Goal: Task Accomplishment & Management: Complete application form

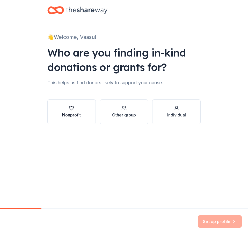
click at [88, 114] on button "Nonprofit" at bounding box center [71, 111] width 48 height 25
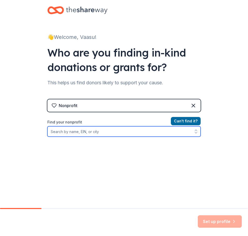
click at [180, 132] on input "Find your nonprofit" at bounding box center [124, 131] width 154 height 10
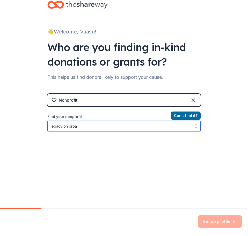
type input "legacy on broad"
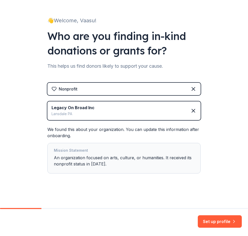
scroll to position [17, 0]
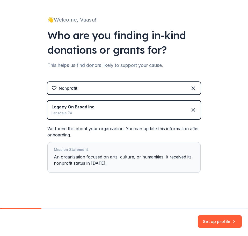
click at [116, 110] on div "Legacy On Broad Inc Lansdale PA" at bounding box center [124, 110] width 154 height 19
click at [191, 112] on icon at bounding box center [194, 110] width 6 height 6
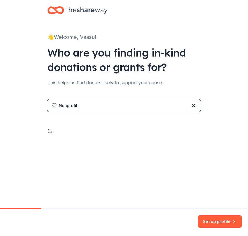
scroll to position [0, 0]
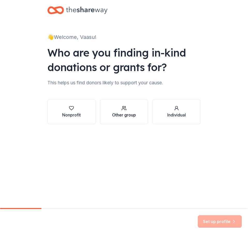
click at [133, 112] on div "Other group" at bounding box center [124, 115] width 24 height 6
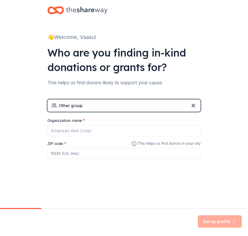
click at [201, 106] on div "Other group" at bounding box center [124, 105] width 154 height 12
click at [194, 106] on icon at bounding box center [193, 105] width 3 height 3
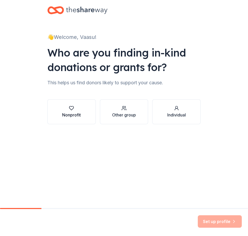
click at [79, 108] on div "button" at bounding box center [71, 108] width 19 height 5
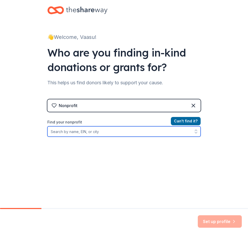
click at [68, 134] on input "Find your nonprofit" at bounding box center [124, 131] width 154 height 10
paste input "86-2010521"
type input "86-2010521"
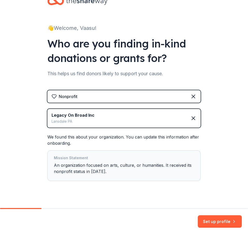
scroll to position [17, 0]
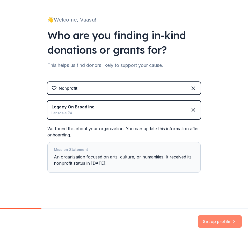
click at [219, 223] on button "Set up profile" at bounding box center [220, 221] width 44 height 12
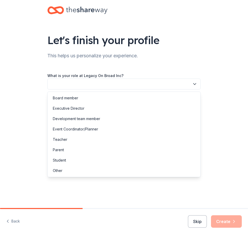
click at [104, 84] on button "button" at bounding box center [124, 84] width 154 height 11
click at [91, 98] on div "Board member" at bounding box center [124, 98] width 151 height 10
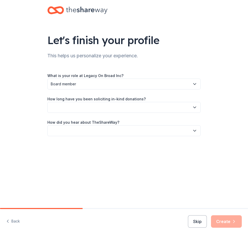
click at [87, 106] on button "button" at bounding box center [124, 107] width 154 height 11
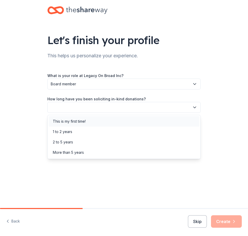
click at [81, 122] on div "This is my first time!" at bounding box center [69, 121] width 33 height 6
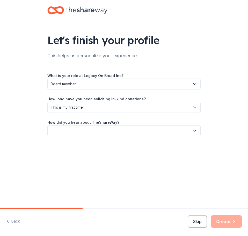
click at [79, 130] on button "button" at bounding box center [124, 130] width 154 height 11
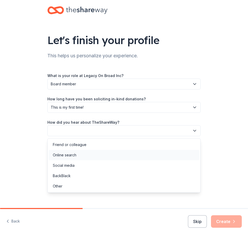
drag, startPoint x: 75, startPoint y: 154, endPoint x: 77, endPoint y: 156, distance: 3.2
click at [75, 154] on div "Online search" at bounding box center [65, 155] width 24 height 6
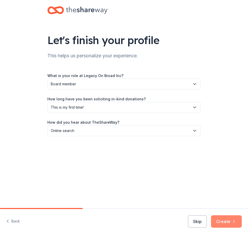
click at [213, 220] on button "Create" at bounding box center [226, 221] width 31 height 12
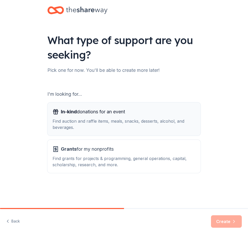
click at [160, 113] on div "In-kind donations for an event" at bounding box center [124, 112] width 143 height 8
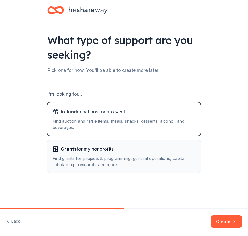
click at [165, 163] on div "Find grants for projects & programming, general operations, capital, scholarshi…" at bounding box center [124, 161] width 143 height 12
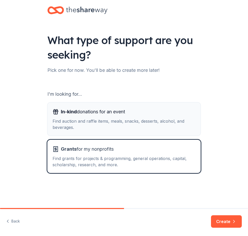
click at [172, 119] on div "Find auction and raffle items, meals, snacks, desserts, alcohol, and beverages." at bounding box center [124, 124] width 143 height 12
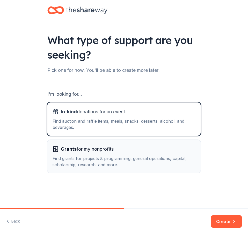
click at [189, 166] on div "Find grants for projects & programming, general operations, capital, scholarshi…" at bounding box center [124, 161] width 143 height 12
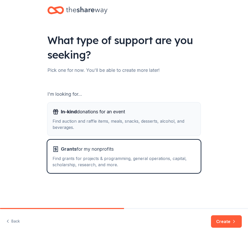
click at [170, 115] on div "In-kind donations for an event" at bounding box center [124, 112] width 143 height 8
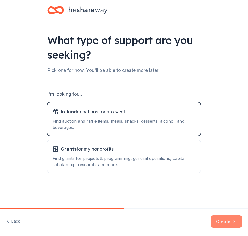
click at [224, 219] on button "Create" at bounding box center [226, 221] width 31 height 12
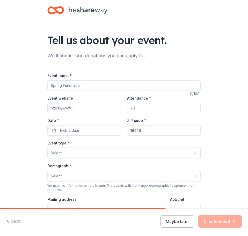
drag, startPoint x: 99, startPoint y: 86, endPoint x: 78, endPoint y: 87, distance: 21.0
click at [78, 87] on input "Event name *" at bounding box center [124, 85] width 154 height 10
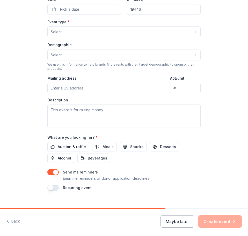
scroll to position [129, 0]
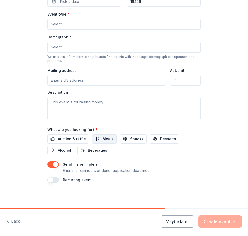
click at [107, 136] on span "Meals" at bounding box center [108, 139] width 11 height 6
click at [124, 140] on button "Snacks" at bounding box center [133, 138] width 27 height 9
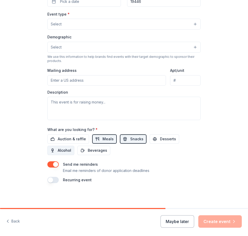
click at [61, 148] on span "Alcohol" at bounding box center [64, 150] width 13 height 6
click at [65, 136] on span "Auction & raffle" at bounding box center [72, 139] width 28 height 6
click at [65, 150] on span "Alcohol" at bounding box center [64, 150] width 13 height 6
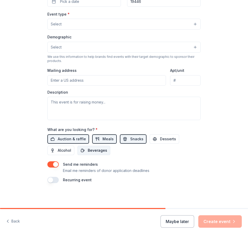
click at [91, 152] on span "Beverages" at bounding box center [97, 150] width 19 height 6
click at [74, 137] on span "Auction & raffle" at bounding box center [72, 139] width 28 height 6
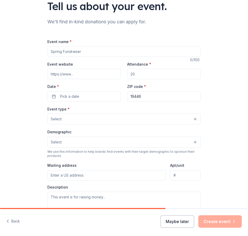
scroll to position [34, 0]
click at [83, 122] on button "Select" at bounding box center [124, 119] width 154 height 11
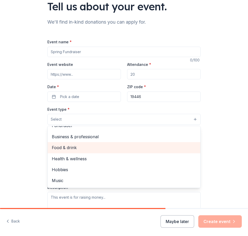
scroll to position [17, 0]
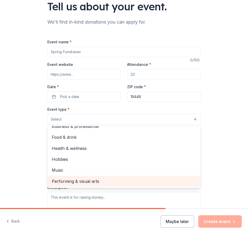
click at [70, 181] on span "Performing & visual arts" at bounding box center [124, 181] width 145 height 7
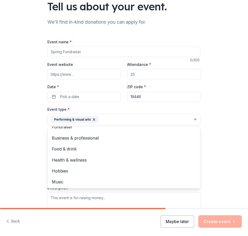
click at [38, 101] on div "Tell us about your event. We'll find in-kind donations you can apply for. Event…" at bounding box center [124, 134] width 248 height 337
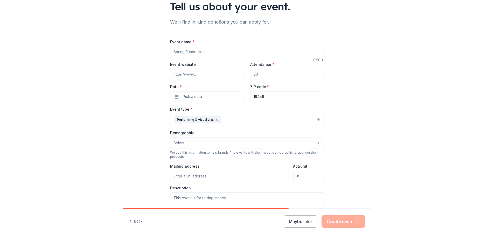
scroll to position [25, 0]
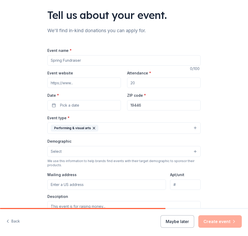
click at [158, 87] on input "Attendance *" at bounding box center [164, 83] width 74 height 10
type input "500"
click at [80, 60] on input "Event name *" at bounding box center [124, 60] width 154 height 10
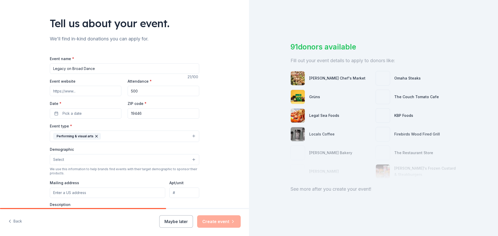
drag, startPoint x: 133, startPoint y: 67, endPoint x: 1, endPoint y: 67, distance: 131.7
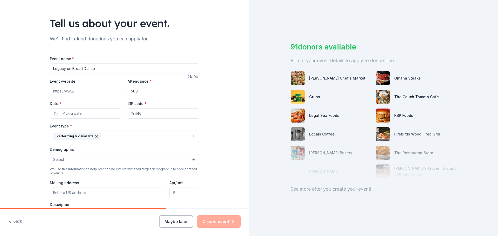
click at [2, 67] on div "Tell us about your event. We'll find in-kind donations you can apply for. Event…" at bounding box center [124, 148] width 249 height 346
type input "Dance Competition"
click at [182, 222] on button "Maybe later" at bounding box center [176, 221] width 34 height 12
click at [93, 67] on input "Dance Competition" at bounding box center [124, 69] width 149 height 10
click at [77, 115] on span "Pick a date" at bounding box center [71, 113] width 19 height 6
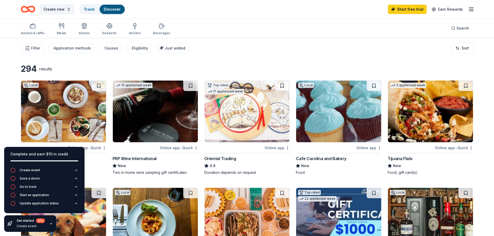
click at [118, 58] on div "Filter Application methods Causes Eligibility Just added Sort" at bounding box center [247, 48] width 494 height 21
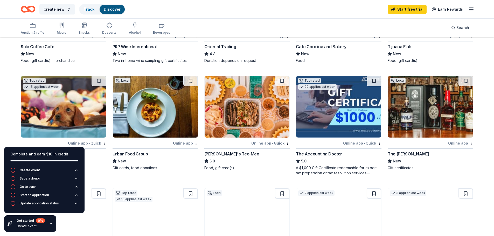
scroll to position [112, 0]
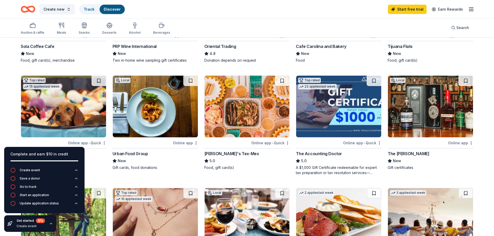
click at [47, 225] on div "Get started 0 % Create event" at bounding box center [30, 223] width 52 height 17
click at [50, 224] on icon "button" at bounding box center [51, 224] width 4 height 4
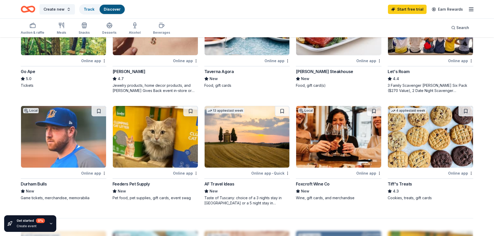
scroll to position [311, 0]
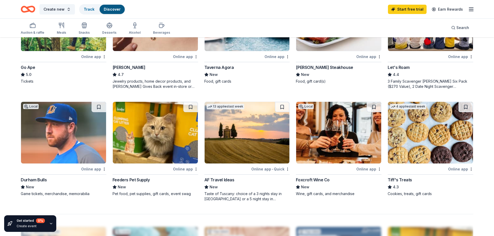
drag, startPoint x: 297, startPoint y: 132, endPoint x: 315, endPoint y: 48, distance: 86.0
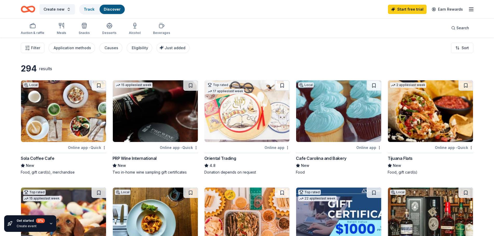
scroll to position [0, 0]
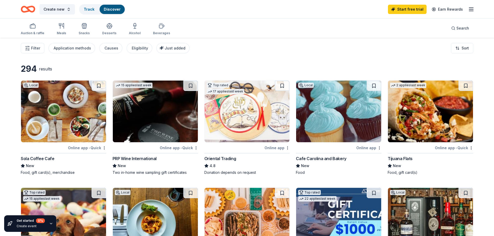
drag, startPoint x: 289, startPoint y: 92, endPoint x: 297, endPoint y: 1, distance: 91.9
click at [94, 10] on div "Track" at bounding box center [89, 9] width 19 height 9
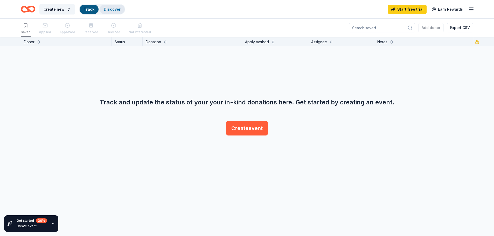
scroll to position [0, 0]
click at [115, 9] on link "Discover" at bounding box center [112, 9] width 17 height 4
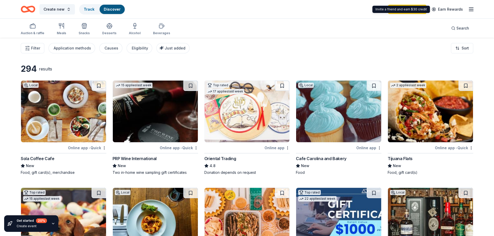
click at [248, 10] on icon "button" at bounding box center [471, 9] width 6 height 6
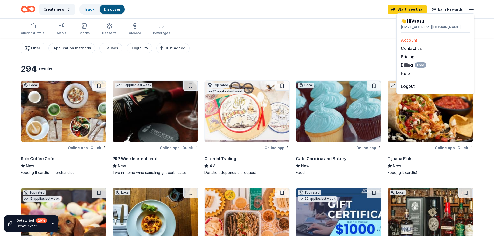
click at [248, 40] on link "Account" at bounding box center [409, 40] width 16 height 5
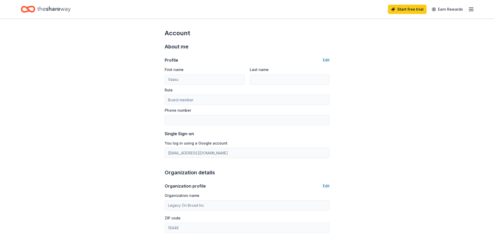
drag, startPoint x: 387, startPoint y: 103, endPoint x: 387, endPoint y: 39, distance: 64.3
click at [53, 11] on icon "Home" at bounding box center [53, 9] width 33 height 11
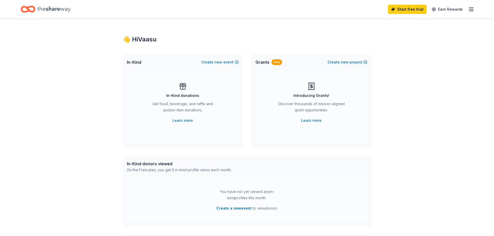
click at [248, 90] on div "Introducing Grants! Discover thousands of mission-aligned grant opportunities. …" at bounding box center [311, 102] width 91 height 41
click at [248, 62] on div "New" at bounding box center [277, 62] width 11 height 6
click at [248, 60] on span "Grants" at bounding box center [262, 62] width 14 height 6
click at [248, 121] on link "Learn more" at bounding box center [311, 120] width 20 height 6
click at [66, 11] on icon "Home" at bounding box center [53, 9] width 33 height 11
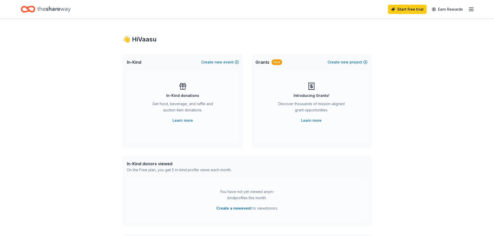
click at [248, 9] on line "button" at bounding box center [471, 9] width 4 height 0
drag, startPoint x: 345, startPoint y: 35, endPoint x: 341, endPoint y: 36, distance: 3.7
click at [248, 35] on div "👋 Hi Vaasu In-Kind Create new event In-Kind donations Get food, beverage, and r…" at bounding box center [247, 170] width 266 height 303
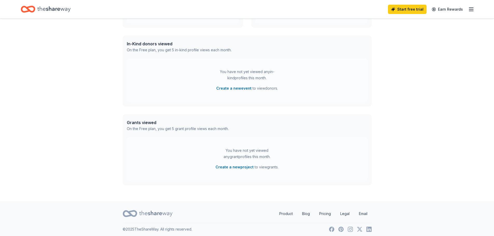
scroll to position [123, 0]
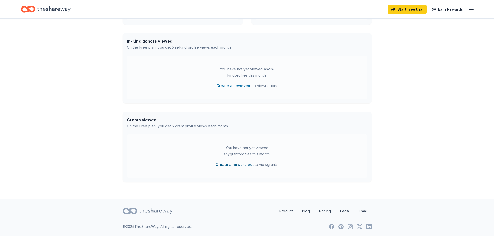
click at [240, 165] on button "Create a new project" at bounding box center [234, 165] width 38 height 6
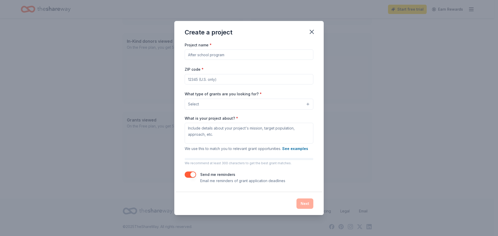
click at [248, 53] on input "Project name *" at bounding box center [249, 55] width 129 height 10
type input "Dance Com"
click at [248, 30] on icon "button" at bounding box center [311, 31] width 7 height 7
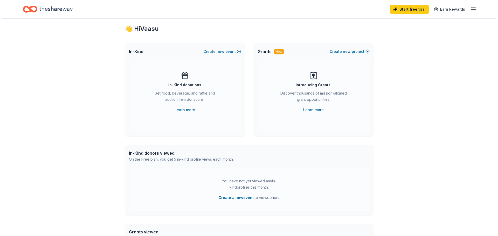
scroll to position [10, 0]
click at [248, 54] on button "Create new project" at bounding box center [348, 52] width 40 height 6
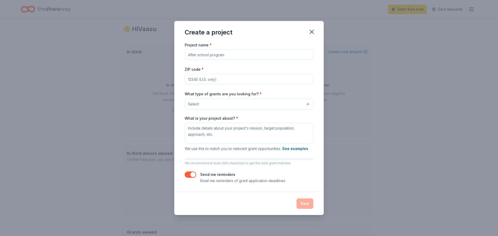
click at [240, 55] on input "Project name *" at bounding box center [249, 55] width 129 height 10
type input "Dance Competition"
click at [241, 84] on input "ZIP code *" at bounding box center [249, 79] width 129 height 10
type input "19446"
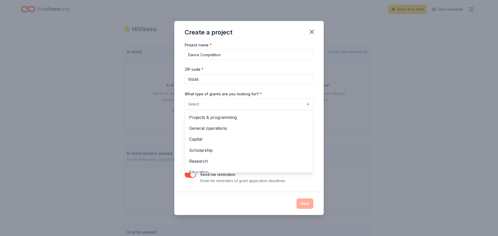
click at [247, 103] on button "Select" at bounding box center [249, 104] width 129 height 11
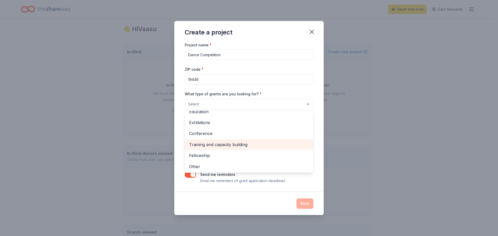
scroll to position [61, 0]
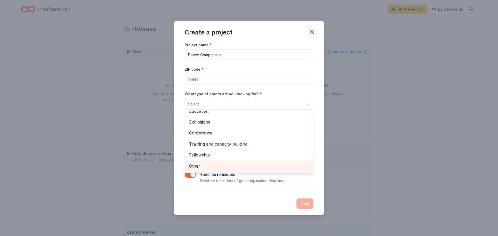
click at [212, 165] on span "Other" at bounding box center [249, 166] width 120 height 7
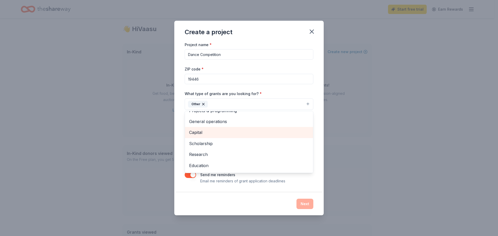
scroll to position [0, 0]
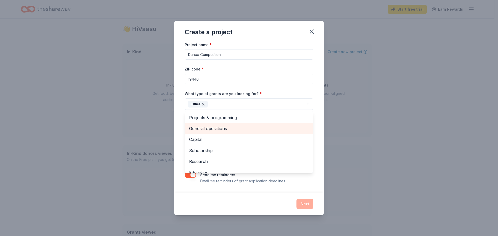
click at [213, 132] on span "General operations" at bounding box center [249, 128] width 120 height 7
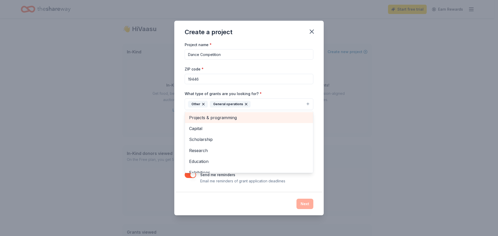
click at [216, 119] on span "Projects & programming" at bounding box center [249, 117] width 120 height 7
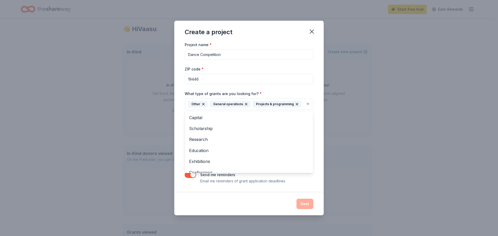
click at [174, 121] on div "Project name * Dance Competition ZIP code * 19446 What type of grants are you l…" at bounding box center [248, 116] width 149 height 151
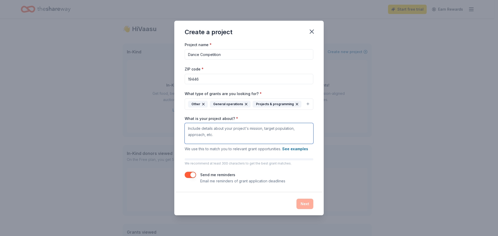
click at [227, 131] on textarea "What is your project about? *" at bounding box center [249, 133] width 129 height 21
paste textarea "86-2010521"
type textarea "86-2010521"
paste textarea "Our 2026 competition will take place in Spring 2026 at the prestigious Zellerba…"
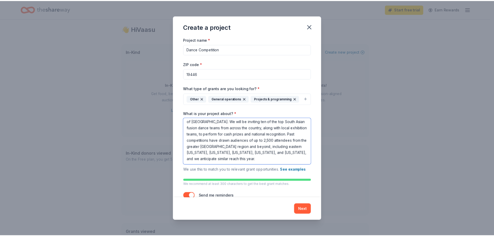
scroll to position [20, 0]
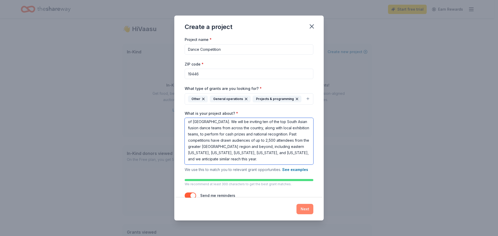
type textarea "Our 2026 competition will take place in Spring 2026 at the prestigious Zellerba…"
click at [248, 211] on button "Next" at bounding box center [304, 209] width 17 height 10
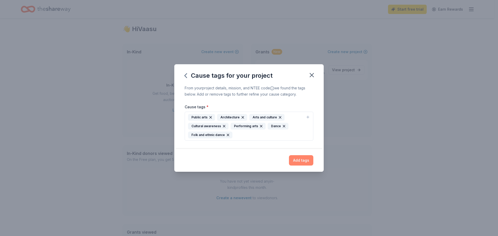
click at [248, 156] on button "Add tags" at bounding box center [301, 160] width 24 height 10
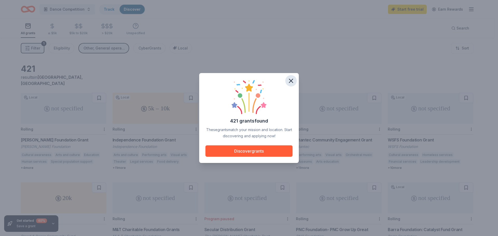
click at [248, 80] on button "button" at bounding box center [290, 80] width 11 height 11
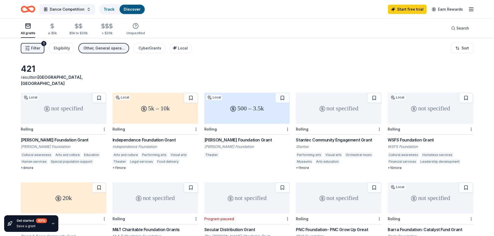
click at [248, 8] on icon "button" at bounding box center [471, 9] width 6 height 6
click at [248, 40] on link "Account" at bounding box center [409, 40] width 16 height 5
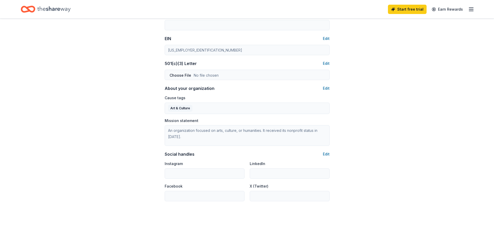
scroll to position [223, 0]
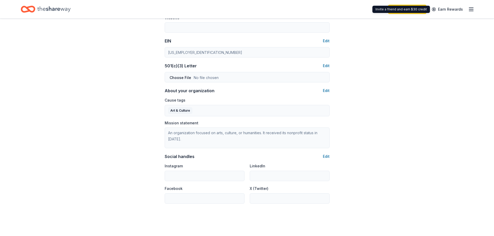
click at [248, 6] on icon "button" at bounding box center [471, 9] width 6 height 6
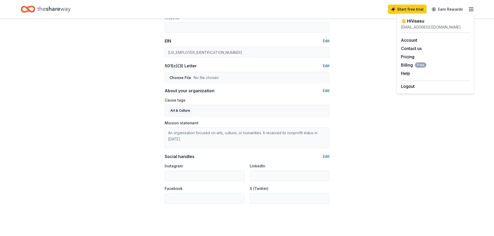
click at [54, 14] on icon "Home" at bounding box center [53, 9] width 33 height 11
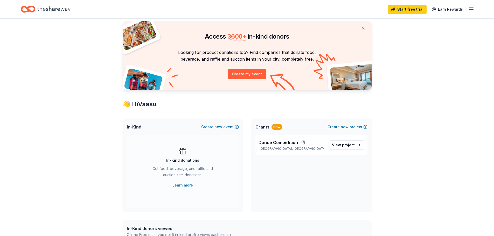
scroll to position [35, 0]
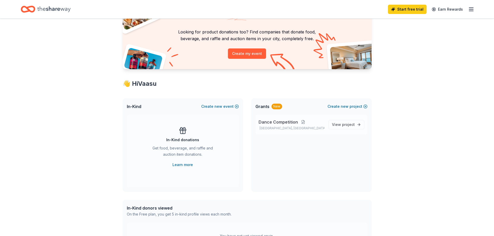
click at [248, 123] on button at bounding box center [303, 122] width 10 height 4
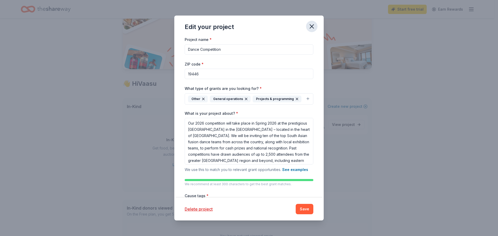
click at [248, 28] on icon "button" at bounding box center [312, 27] width 4 height 4
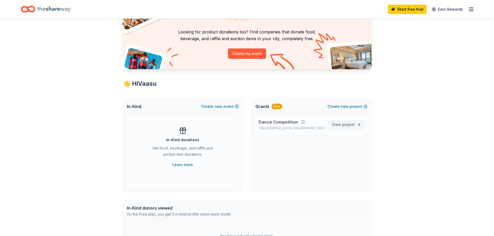
click at [248, 124] on span "project" at bounding box center [348, 124] width 13 height 4
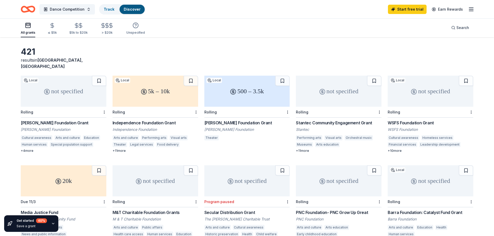
scroll to position [16, 0]
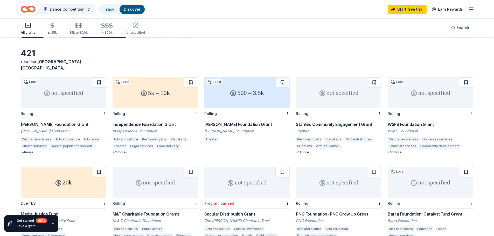
click at [168, 121] on div "Independence Foundation Grant" at bounding box center [156, 124] width 86 height 6
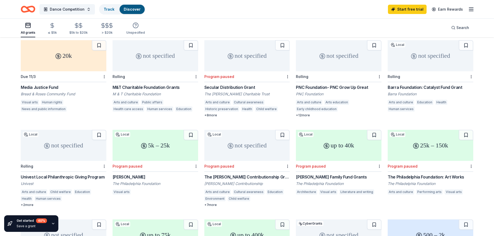
scroll to position [0, 0]
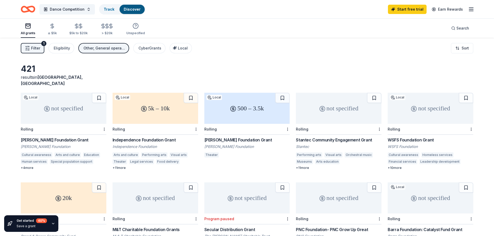
drag, startPoint x: 305, startPoint y: 116, endPoint x: 294, endPoint y: 62, distance: 54.5
click at [248, 137] on div "Stantec Community Engagement Grant" at bounding box center [339, 140] width 86 height 6
click at [243, 137] on div "[PERSON_NAME] Foundation Grant" at bounding box center [247, 140] width 86 height 6
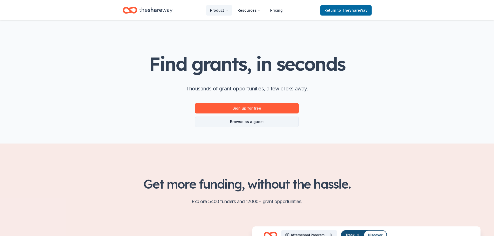
click at [254, 120] on link "Browse as a guest" at bounding box center [247, 122] width 104 height 10
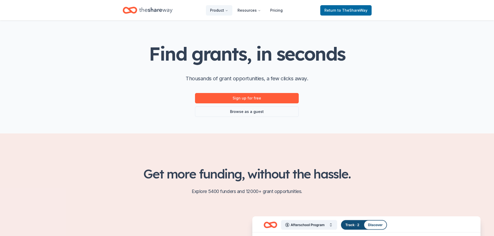
scroll to position [9, 0]
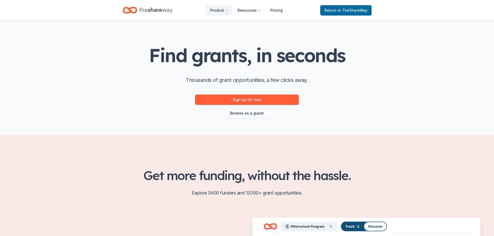
click at [242, 106] on div "Sign up for free Browse as a guest" at bounding box center [247, 107] width 104 height 24
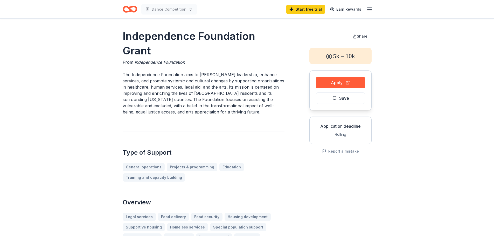
drag, startPoint x: 281, startPoint y: 92, endPoint x: 290, endPoint y: 54, distance: 39.1
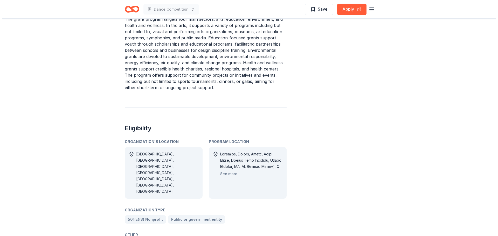
scroll to position [242, 0]
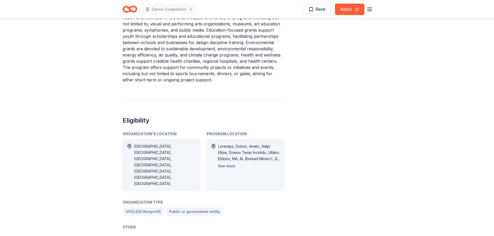
click at [232, 163] on button "See more" at bounding box center [226, 166] width 17 height 6
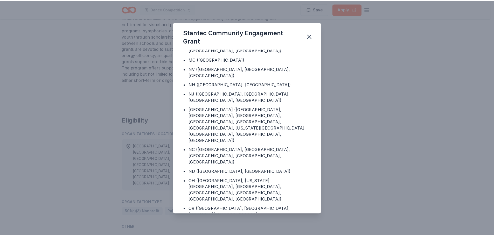
scroll to position [441, 0]
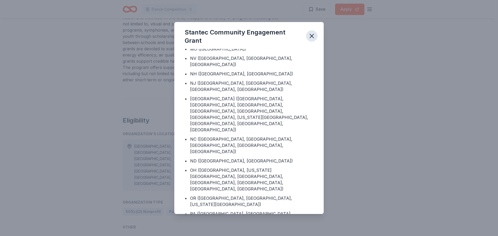
click at [312, 31] on button "button" at bounding box center [311, 35] width 11 height 11
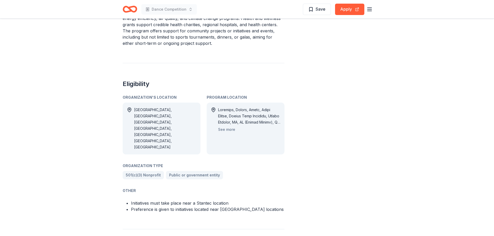
scroll to position [143, 0]
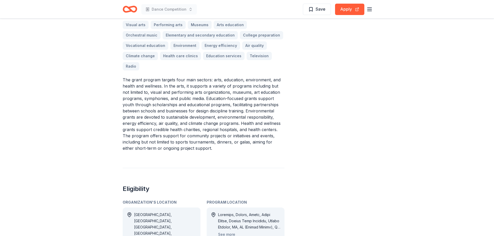
drag, startPoint x: 298, startPoint y: 115, endPoint x: 296, endPoint y: 70, distance: 44.6
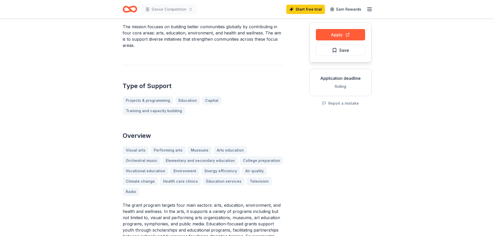
scroll to position [0, 0]
